Goal: Communication & Community: Share content

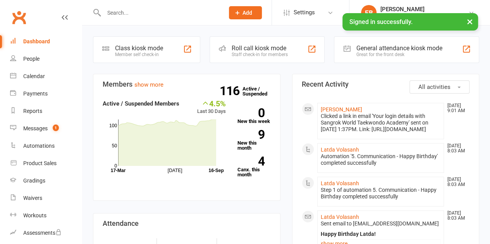
click at [130, 14] on input "text" at bounding box center [160, 12] width 117 height 11
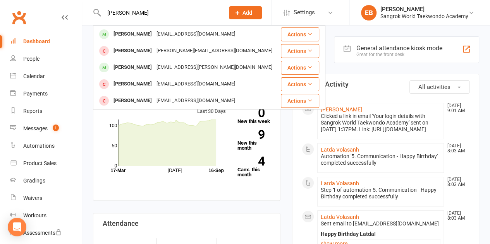
type input "emily"
click at [130, 69] on div "[PERSON_NAME]" at bounding box center [132, 67] width 43 height 11
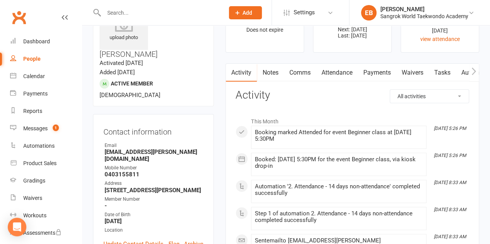
scroll to position [76, 0]
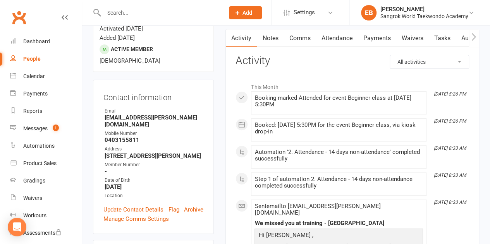
click at [375, 32] on link "Payments" at bounding box center [377, 38] width 38 height 18
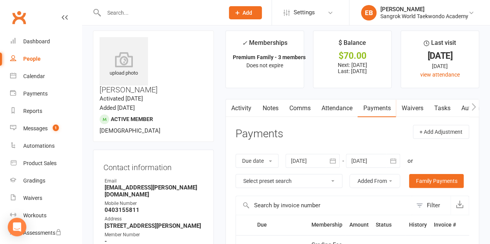
scroll to position [5, 0]
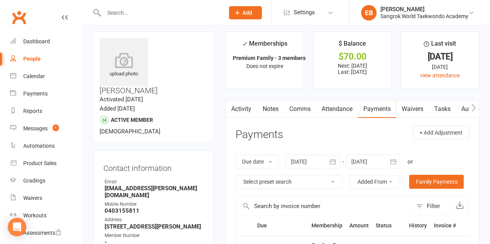
click at [122, 9] on input "text" at bounding box center [160, 12] width 117 height 11
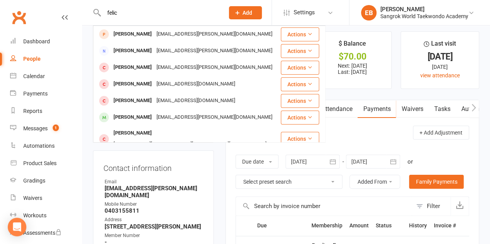
type input "felic"
click at [123, 67] on div "Felicity Loftus" at bounding box center [132, 67] width 43 height 11
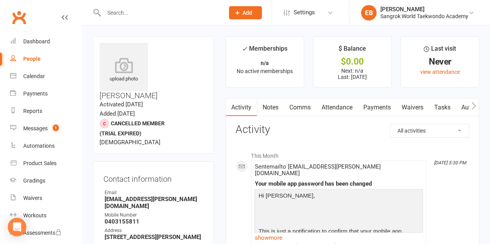
click at [379, 108] on link "Payments" at bounding box center [377, 108] width 38 height 18
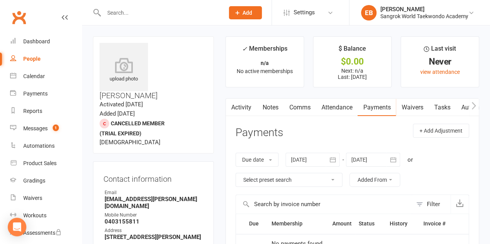
click at [141, 18] on div at bounding box center [156, 12] width 126 height 25
click at [125, 12] on input "text" at bounding box center [160, 12] width 117 height 11
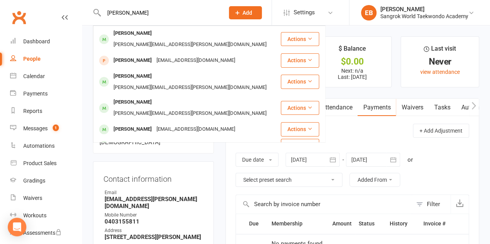
type input "simon"
click at [128, 36] on div "[PERSON_NAME]" at bounding box center [132, 33] width 43 height 11
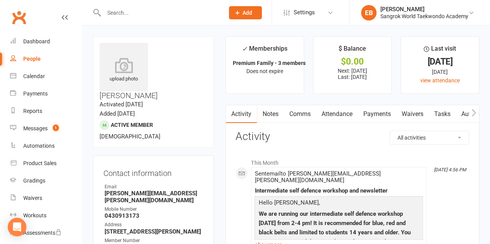
click at [380, 110] on link "Payments" at bounding box center [377, 114] width 38 height 18
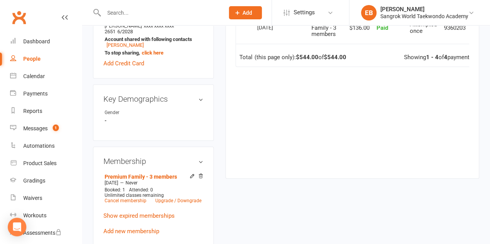
scroll to position [326, 0]
click at [135, 198] on link "Cancel membership" at bounding box center [126, 200] width 42 height 5
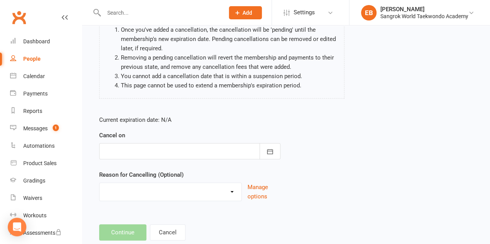
scroll to position [80, 0]
click at [175, 157] on div at bounding box center [189, 151] width 181 height 16
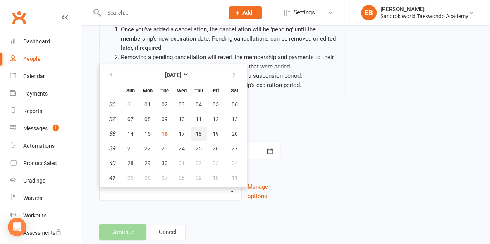
click at [198, 135] on span "18" at bounding box center [199, 134] width 6 height 6
type input "18 Sep 2025"
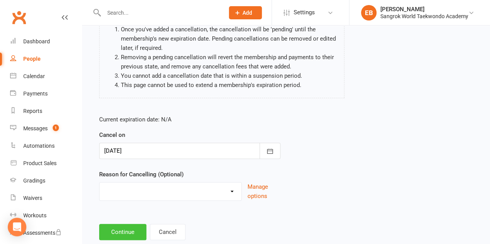
click at [119, 235] on button "Continue" at bounding box center [122, 232] width 47 height 16
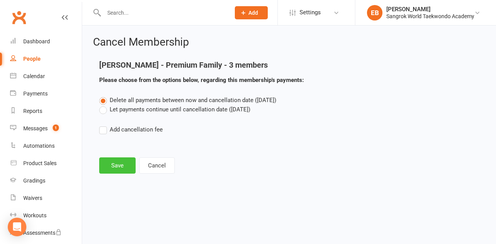
click at [115, 165] on button "Save" at bounding box center [117, 166] width 36 height 16
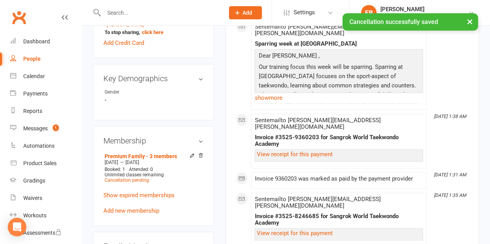
scroll to position [367, 0]
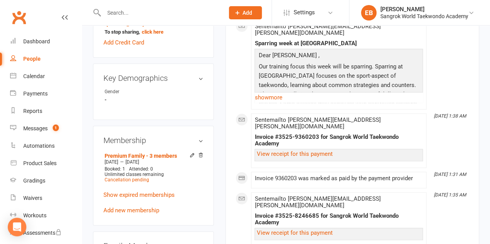
click at [144, 207] on link "Add new membership" at bounding box center [131, 210] width 56 height 7
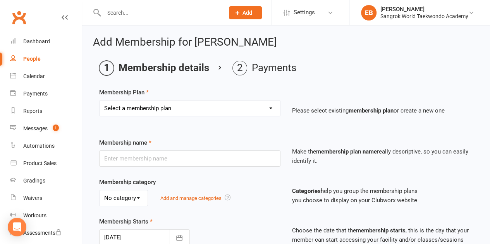
click at [203, 103] on select "Select a membership plan Create new Membership Plan Trial Membership (4 weeks) …" at bounding box center [190, 108] width 181 height 15
select select "3"
click at [100, 101] on select "Select a membership plan Create new Membership Plan Trial Membership (4 weeks) …" at bounding box center [190, 108] width 181 height 15
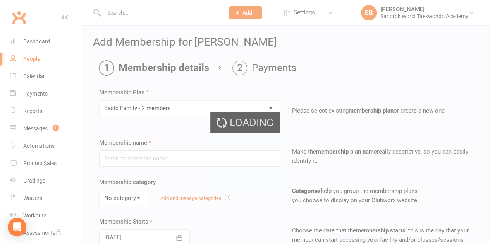
type input "Basic Family - 2 members"
select select "1"
type input "0"
type input "1"
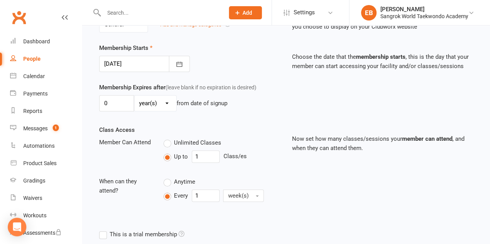
scroll to position [176, 0]
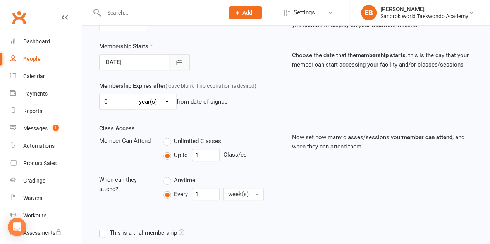
click at [176, 67] on button "button" at bounding box center [179, 62] width 21 height 16
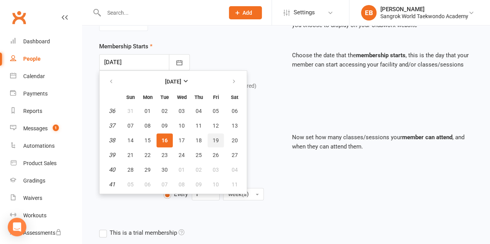
click at [214, 138] on span "19" at bounding box center [216, 141] width 6 height 6
type input "19 Sep 2025"
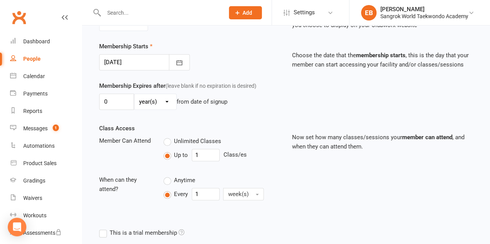
scroll to position [272, 0]
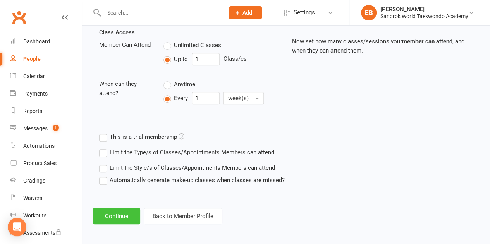
click at [130, 211] on button "Continue" at bounding box center [116, 216] width 47 height 16
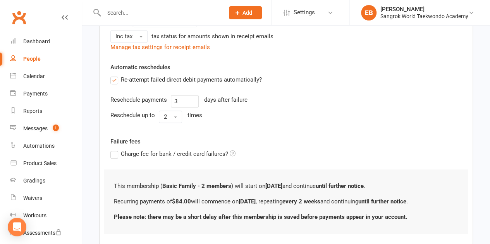
scroll to position [0, 0]
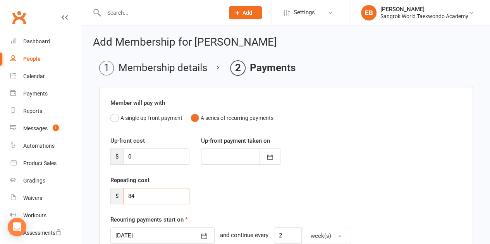
drag, startPoint x: 135, startPoint y: 193, endPoint x: 96, endPoint y: 180, distance: 41.5
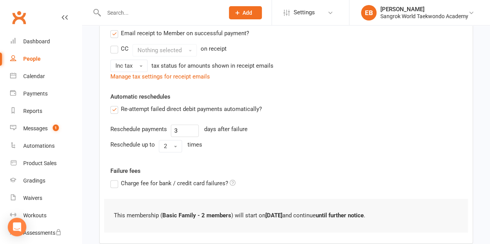
scroll to position [285, 0]
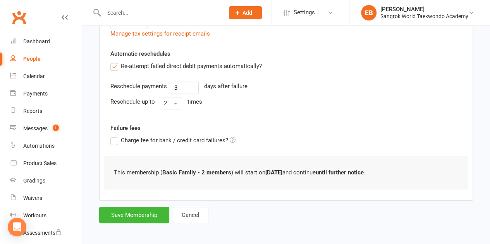
type input "0"
click at [143, 216] on button "Save Membership" at bounding box center [134, 215] width 70 height 16
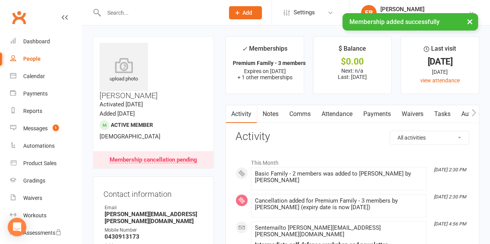
click at [133, 13] on div "× Membership added successfully" at bounding box center [240, 13] width 480 height 0
click at [119, 11] on input "text" at bounding box center [160, 12] width 117 height 11
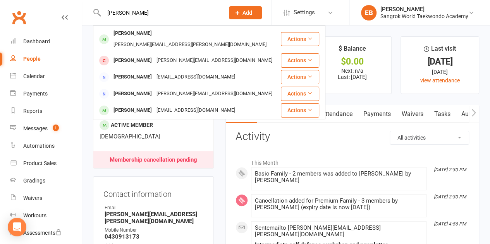
type input "kate"
click at [119, 32] on div "[PERSON_NAME]" at bounding box center [132, 33] width 43 height 11
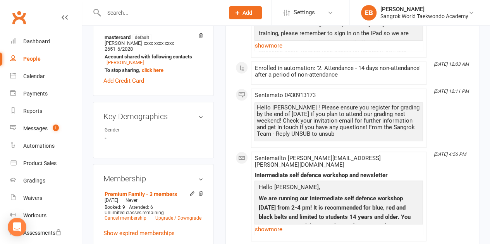
scroll to position [308, 0]
click at [172, 215] on link "Upgrade / Downgrade" at bounding box center [178, 217] width 46 height 5
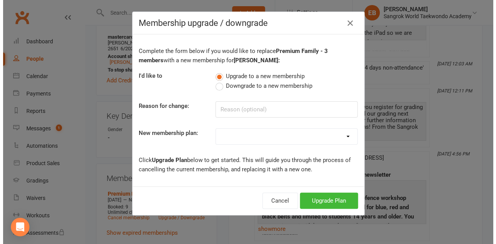
scroll to position [299, 0]
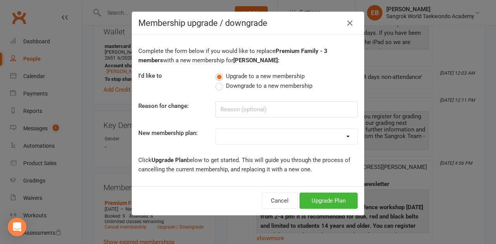
click at [238, 83] on span "Downgrade to a new membership" at bounding box center [269, 85] width 86 height 8
click at [220, 81] on input "Downgrade to a new membership" at bounding box center [217, 81] width 5 height 0
click at [235, 135] on select "Trial Membership (4 weeks) - UNLIMITED CLASSES Premium Family - 2 members Basic…" at bounding box center [286, 136] width 141 height 15
select select "2"
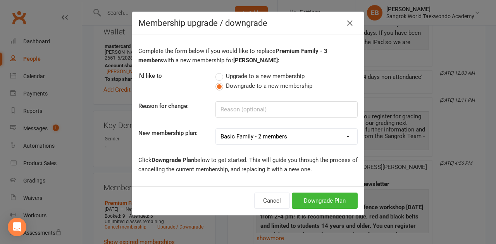
click at [216, 129] on select "Trial Membership (4 weeks) - UNLIMITED CLASSES Premium Family - 2 members Basic…" at bounding box center [286, 136] width 141 height 15
click at [299, 203] on button "Downgrade Plan" at bounding box center [325, 201] width 66 height 16
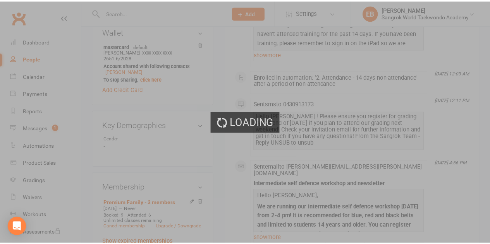
scroll to position [308, 0]
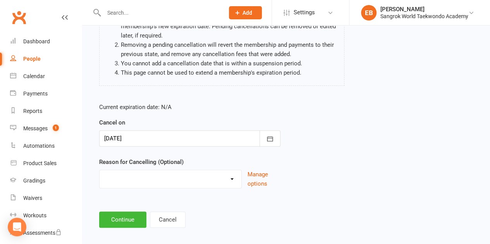
scroll to position [98, 0]
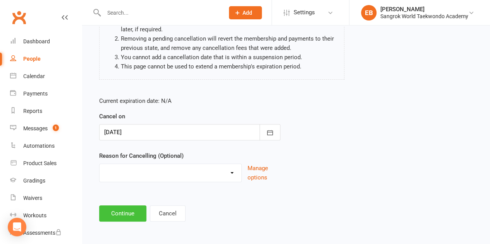
click at [123, 209] on button "Continue" at bounding box center [122, 214] width 47 height 16
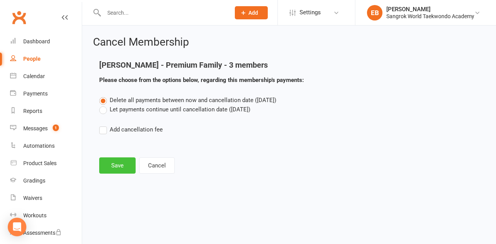
click at [121, 167] on button "Save" at bounding box center [117, 166] width 36 height 16
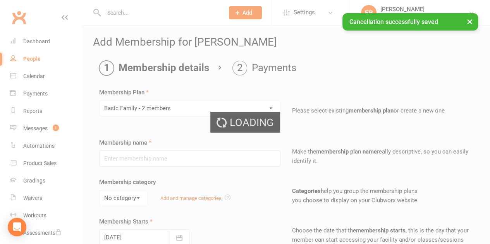
type input "Basic Family - 2 members"
select select "1"
type input "0"
type input "1"
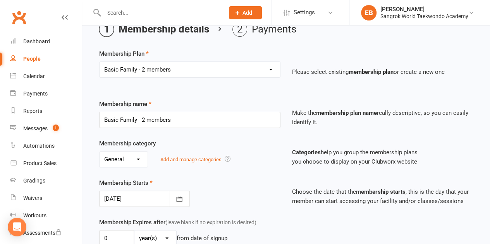
scroll to position [272, 0]
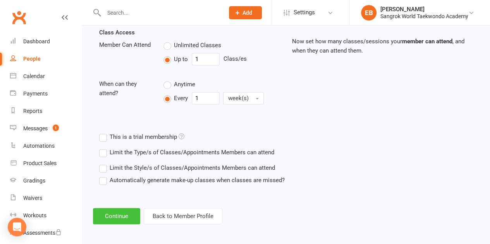
click at [115, 217] on button "Continue" at bounding box center [116, 216] width 47 height 16
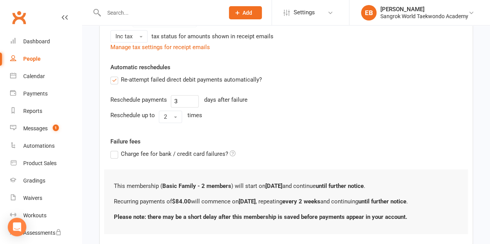
scroll to position [0, 0]
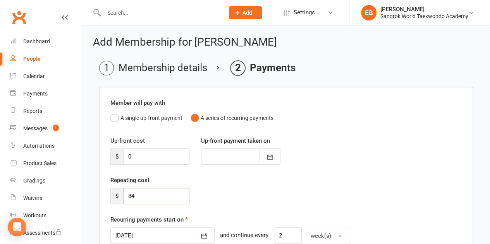
drag, startPoint x: 142, startPoint y: 189, endPoint x: 118, endPoint y: 187, distance: 24.6
click at [118, 187] on div "Repeating cost $ 84" at bounding box center [150, 190] width 91 height 29
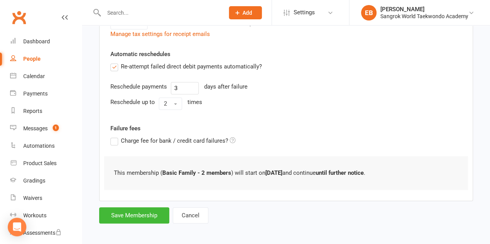
scroll to position [285, 0]
type input "0"
click at [138, 208] on button "Save Membership" at bounding box center [134, 215] width 70 height 16
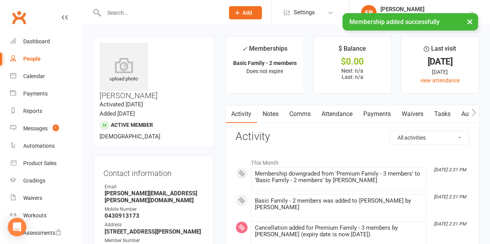
click at [129, 9] on input "text" at bounding box center [160, 12] width 117 height 11
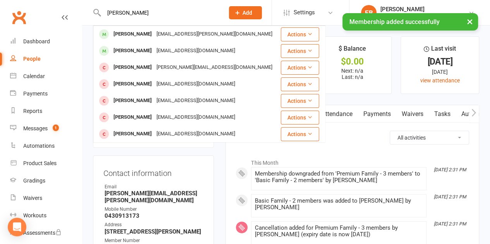
type input "emil"
click at [132, 13] on div "× Membership added successfully" at bounding box center [240, 13] width 480 height 0
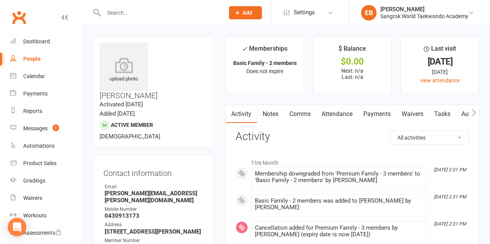
click at [126, 14] on input "text" at bounding box center [160, 12] width 117 height 11
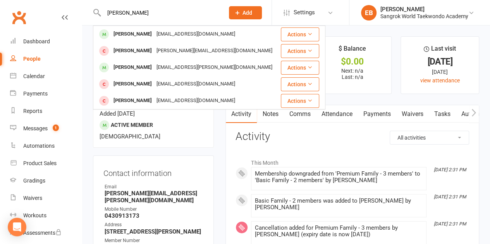
type input "emily"
click at [126, 64] on div "[PERSON_NAME]" at bounding box center [132, 67] width 43 height 11
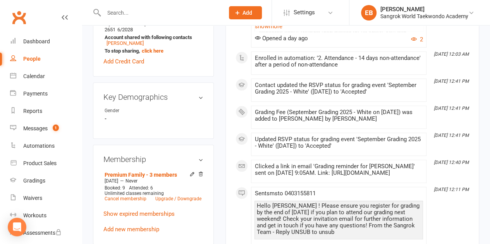
scroll to position [328, 0]
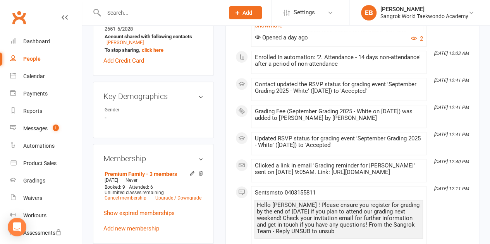
click at [172, 196] on link "Upgrade / Downgrade" at bounding box center [178, 198] width 46 height 5
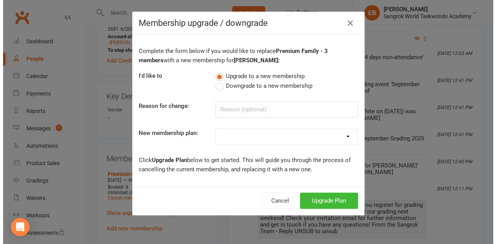
scroll to position [310, 0]
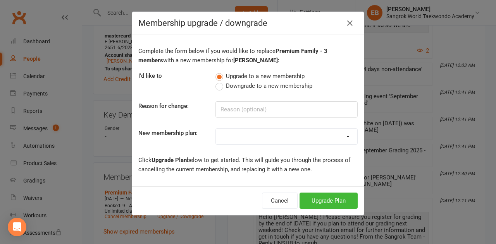
click at [230, 86] on span "Downgrade to a new membership" at bounding box center [269, 85] width 86 height 8
click at [220, 81] on input "Downgrade to a new membership" at bounding box center [217, 81] width 5 height 0
click at [227, 136] on select "Trial Membership (4 weeks) - UNLIMITED CLASSES Premium Family - 2 members Basic…" at bounding box center [286, 136] width 141 height 15
select select "2"
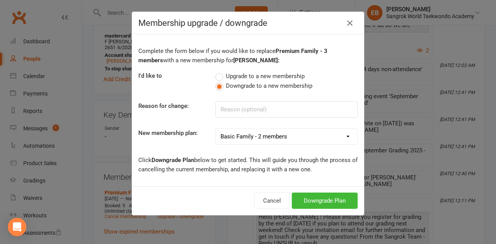
click at [216, 129] on select "Trial Membership (4 weeks) - UNLIMITED CLASSES Premium Family - 2 members Basic…" at bounding box center [286, 136] width 141 height 15
click at [300, 203] on button "Downgrade Plan" at bounding box center [325, 201] width 66 height 16
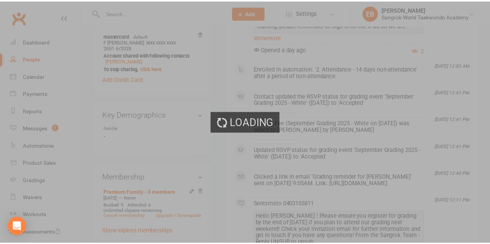
scroll to position [328, 0]
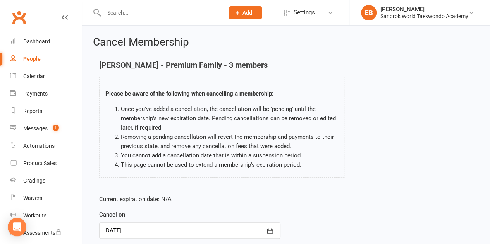
scroll to position [98, 0]
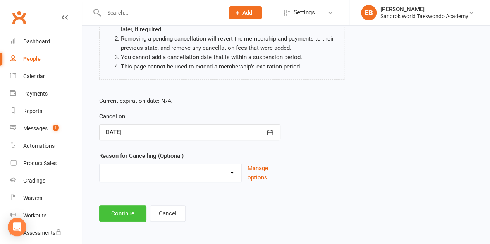
click at [136, 212] on button "Continue" at bounding box center [122, 214] width 47 height 16
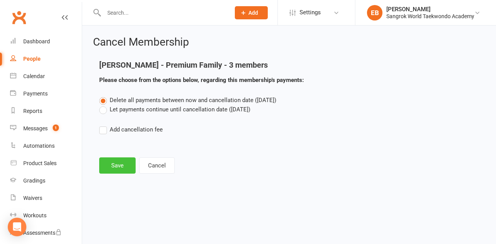
click at [121, 165] on button "Save" at bounding box center [117, 166] width 36 height 16
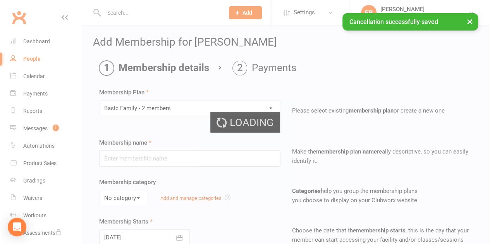
type input "Basic Family - 2 members"
select select "1"
type input "0"
type input "1"
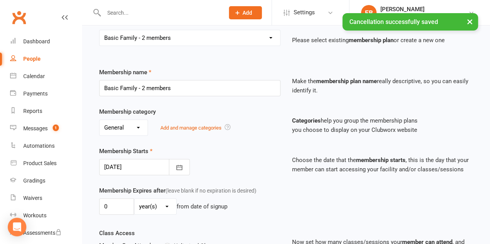
scroll to position [96, 0]
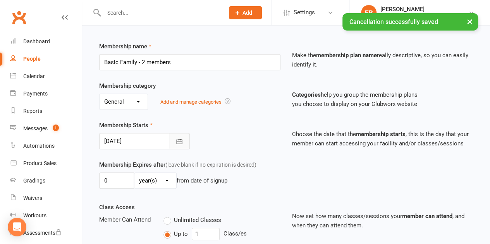
click at [181, 141] on icon "button" at bounding box center [180, 142] width 8 height 8
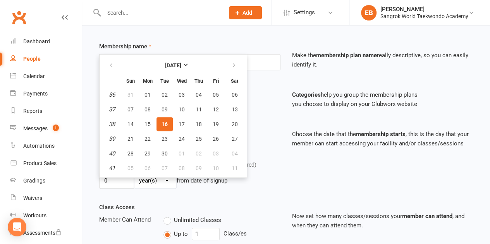
click at [260, 121] on div "Membership Starts 16 Sep 2025 September 2025 Sun Mon Tue Wed Thu Fri Sat 36 31 …" at bounding box center [189, 135] width 193 height 29
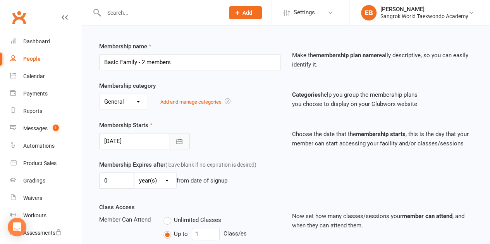
click at [184, 139] on button "button" at bounding box center [179, 141] width 21 height 16
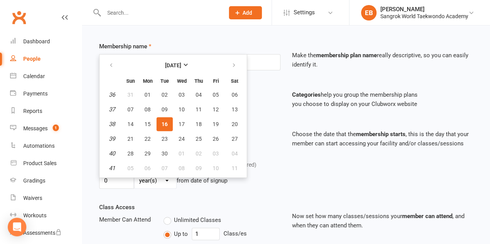
click at [276, 131] on div "Membership Starts 16 Sep 2025 September 2025 Sun Mon Tue Wed Thu Fri Sat 36 31 …" at bounding box center [189, 135] width 193 height 29
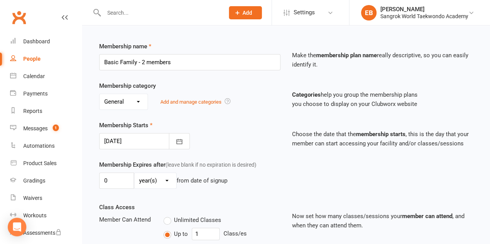
scroll to position [272, 0]
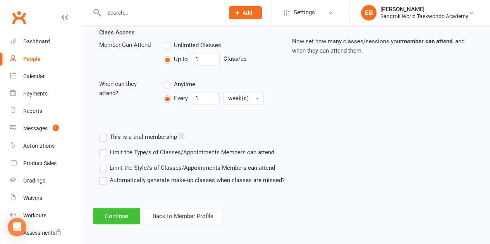
click at [110, 215] on button "Continue" at bounding box center [116, 216] width 47 height 16
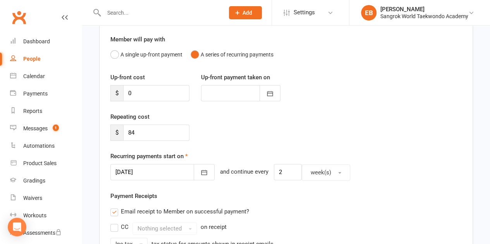
scroll to position [65, 0]
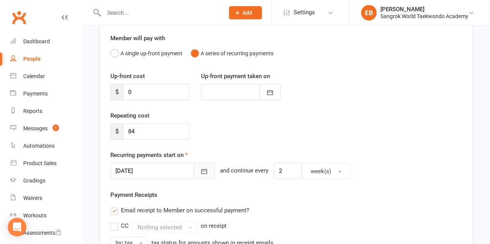
click at [200, 174] on icon "button" at bounding box center [204, 172] width 8 height 8
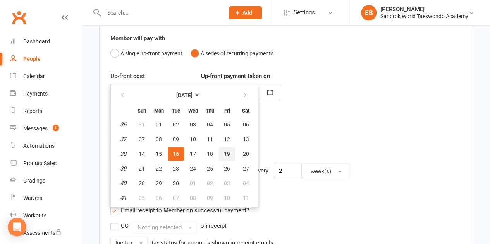
click at [226, 151] on span "19" at bounding box center [227, 154] width 6 height 6
type input "19 Sep 2025"
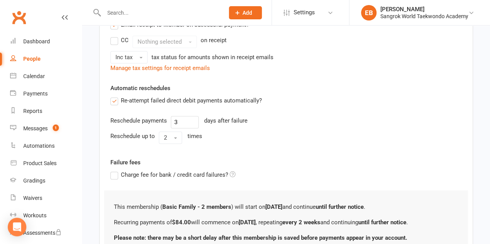
scroll to position [316, 0]
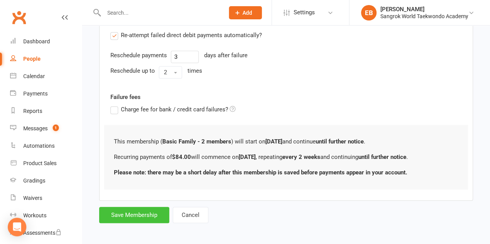
click at [139, 212] on button "Save Membership" at bounding box center [134, 215] width 70 height 16
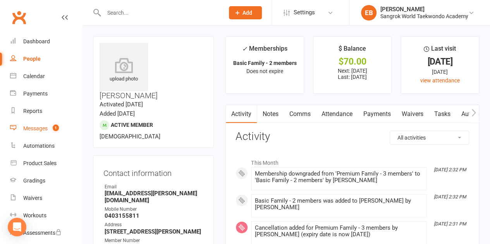
click at [35, 126] on div "Messages" at bounding box center [35, 129] width 24 height 6
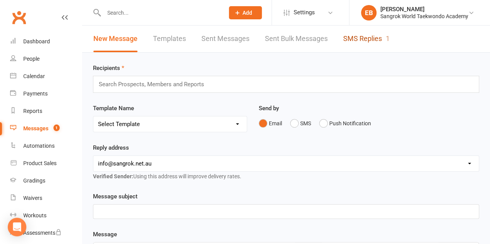
click at [346, 41] on link "SMS Replies 1" at bounding box center [366, 39] width 46 height 27
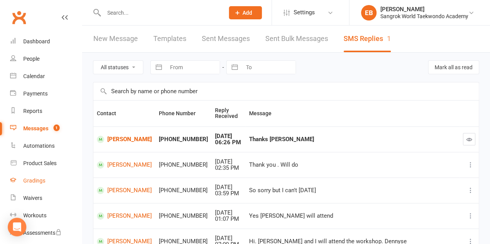
click at [27, 177] on link "Gradings" at bounding box center [46, 180] width 72 height 17
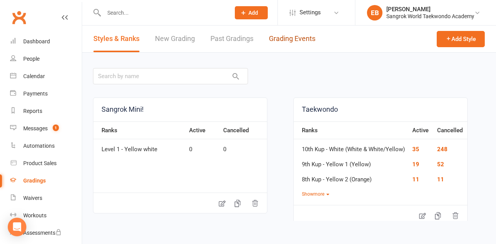
click at [286, 38] on link "Grading Events" at bounding box center [292, 39] width 46 height 27
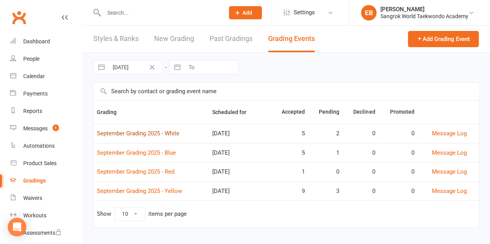
click at [160, 131] on link "September Grading 2025 - White" at bounding box center [138, 133] width 83 height 7
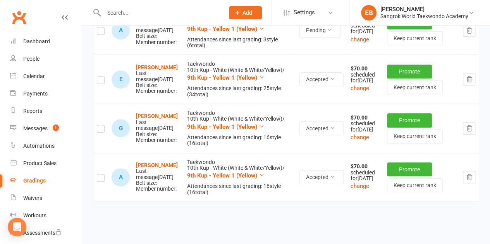
scroll to position [326, 0]
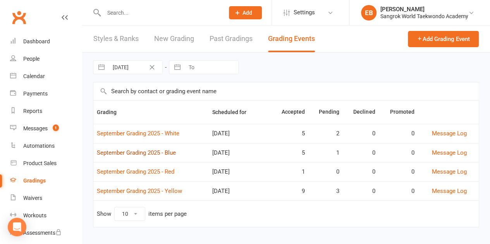
click at [145, 151] on link "September Grading 2025 - Blue" at bounding box center [136, 153] width 79 height 7
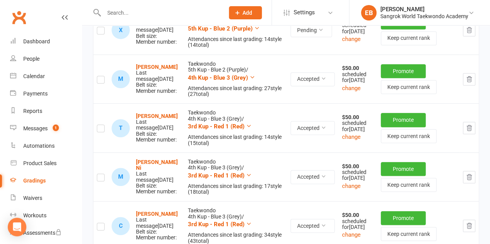
scroll to position [142, 0]
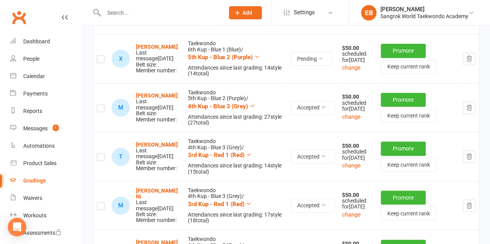
click at [40, 182] on div "Gradings" at bounding box center [34, 181] width 22 height 6
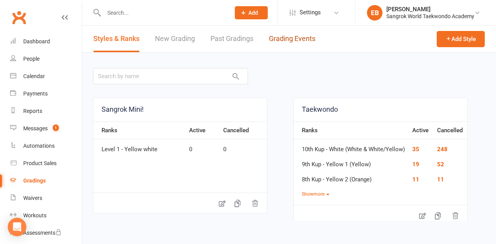
click at [293, 39] on link "Grading Events" at bounding box center [292, 39] width 46 height 27
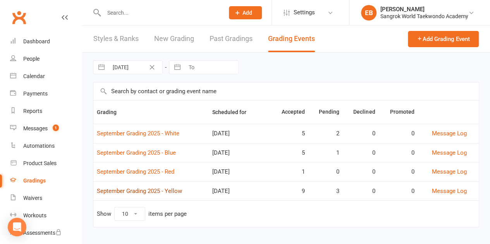
click at [136, 189] on link "September Grading 2025 - Yellow" at bounding box center [139, 191] width 85 height 7
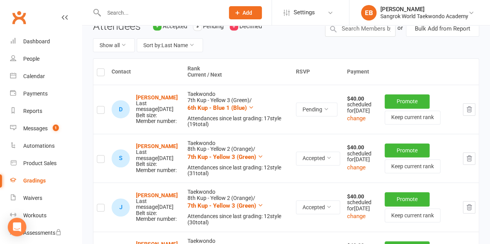
scroll to position [91, 0]
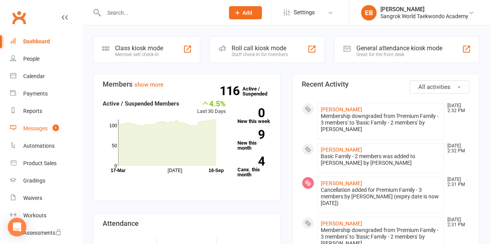
click at [36, 128] on div "Messages" at bounding box center [35, 129] width 24 height 6
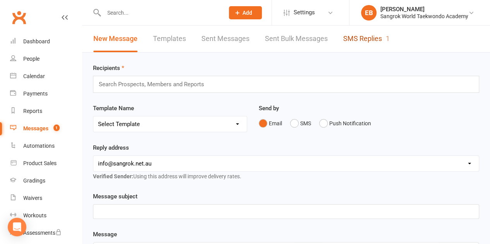
click at [355, 38] on link "SMS Replies 1" at bounding box center [366, 39] width 46 height 27
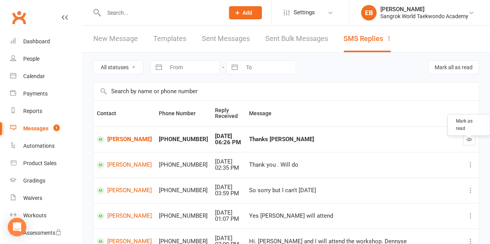
click at [466, 139] on icon "button" at bounding box center [469, 140] width 6 height 6
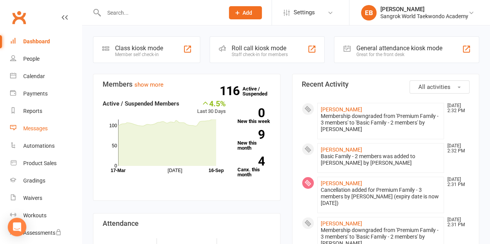
click at [41, 130] on div "Messages" at bounding box center [35, 129] width 24 height 6
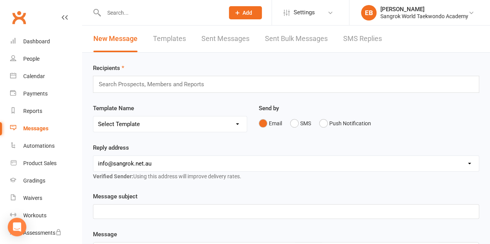
click at [167, 84] on input "text" at bounding box center [155, 84] width 114 height 10
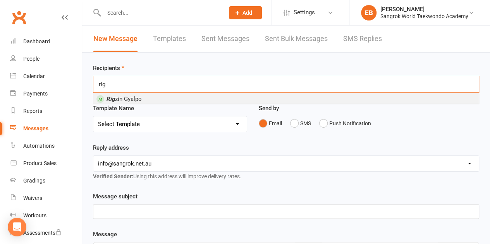
type input "rig"
click at [150, 98] on li "Rig zin Gyalpo" at bounding box center [286, 99] width 386 height 10
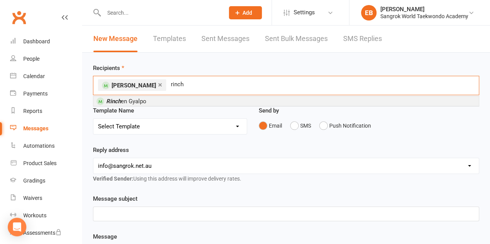
type input "rinch"
click at [150, 98] on li "Rinch en Gyalpo" at bounding box center [286, 101] width 386 height 10
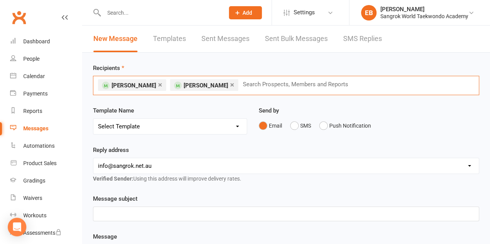
click at [126, 207] on div "﻿" at bounding box center [286, 214] width 386 height 14
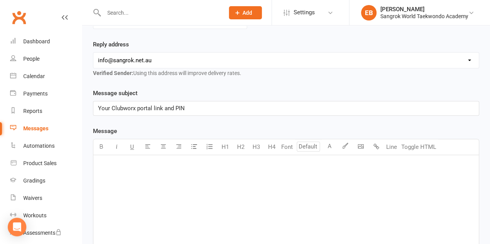
scroll to position [106, 0]
click at [123, 189] on div "﻿" at bounding box center [286, 213] width 386 height 116
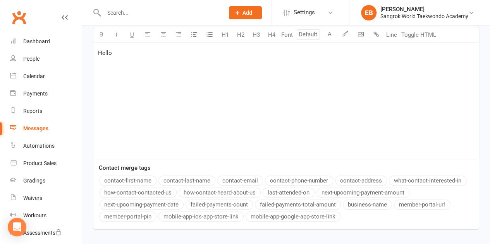
scroll to position [219, 0]
click at [136, 181] on button "contact-first-name" at bounding box center [127, 181] width 57 height 10
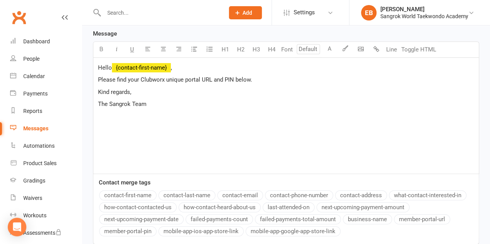
scroll to position [200, 0]
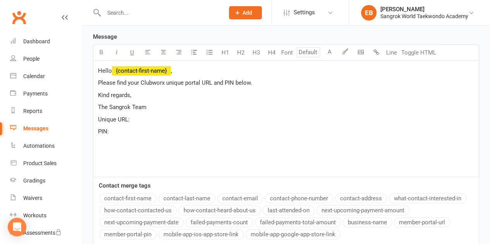
click at [143, 234] on button "member-portal-pin" at bounding box center [127, 235] width 57 height 10
click at [146, 115] on p "Unique URL:" at bounding box center [286, 119] width 376 height 9
click at [421, 221] on button "member-portal-url" at bounding box center [422, 223] width 56 height 10
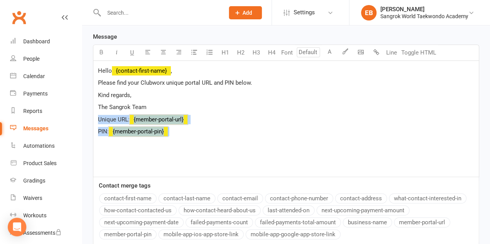
drag, startPoint x: 173, startPoint y: 132, endPoint x: 96, endPoint y: 120, distance: 77.6
click at [96, 120] on div "Hello ﻿ {contact-first-name} , Please find your Clubworx unique portal URL and …" at bounding box center [286, 119] width 386 height 116
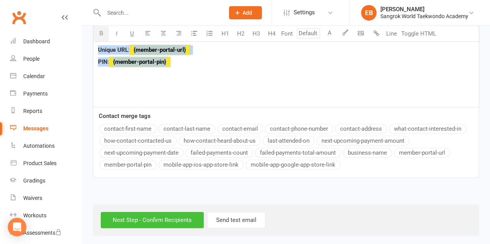
click at [160, 218] on input "Next Step - Confirm Recipients" at bounding box center [152, 220] width 103 height 16
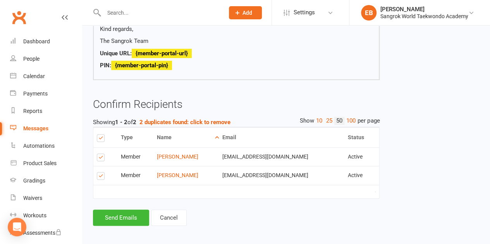
scroll to position [163, 0]
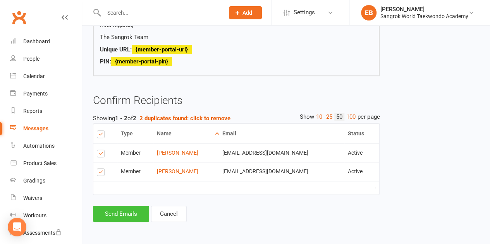
click at [133, 216] on button "Send Emails" at bounding box center [121, 214] width 56 height 16
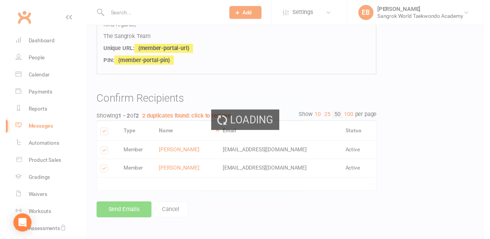
scroll to position [160, 0]
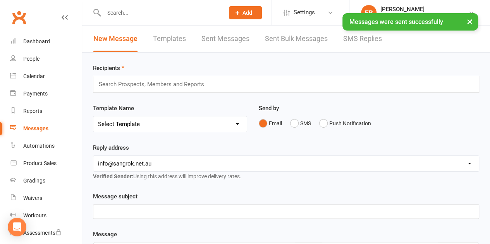
click at [146, 13] on div "× Messages were sent successfully" at bounding box center [240, 13] width 480 height 0
click at [129, 13] on div "× Messages were sent successfully" at bounding box center [240, 13] width 480 height 0
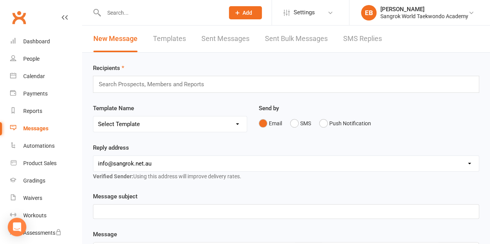
click at [109, 12] on input "text" at bounding box center [160, 12] width 117 height 11
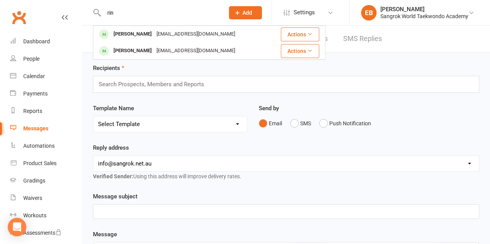
type input "rin"
click at [124, 53] on div "[PERSON_NAME]" at bounding box center [132, 50] width 43 height 11
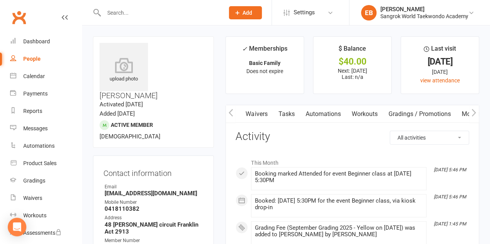
scroll to position [0, 177]
click at [461, 110] on link "Mobile App" at bounding box center [458, 114] width 42 height 18
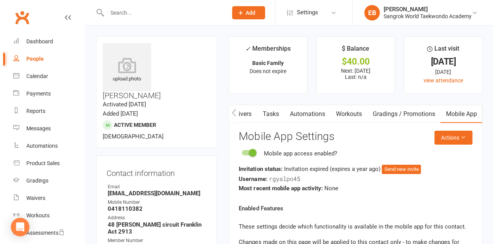
scroll to position [27, 0]
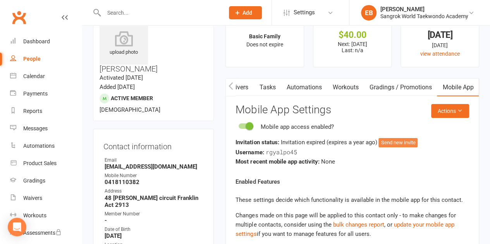
click at [399, 141] on button "Send new invite" at bounding box center [398, 142] width 39 height 9
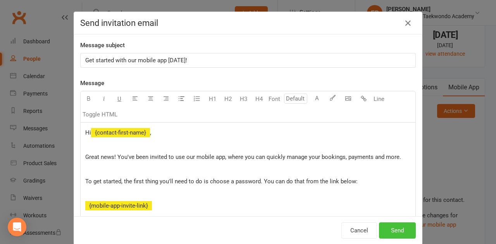
click at [395, 227] on button "Send" at bounding box center [397, 231] width 37 height 16
